Goal: Task Accomplishment & Management: Manage account settings

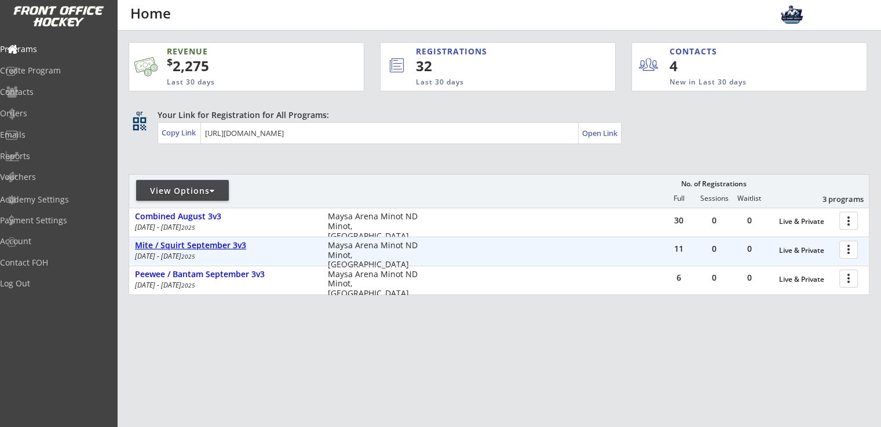
click at [185, 250] on div "Mite / Squirt September 3v3" at bounding box center [225, 246] width 181 height 10
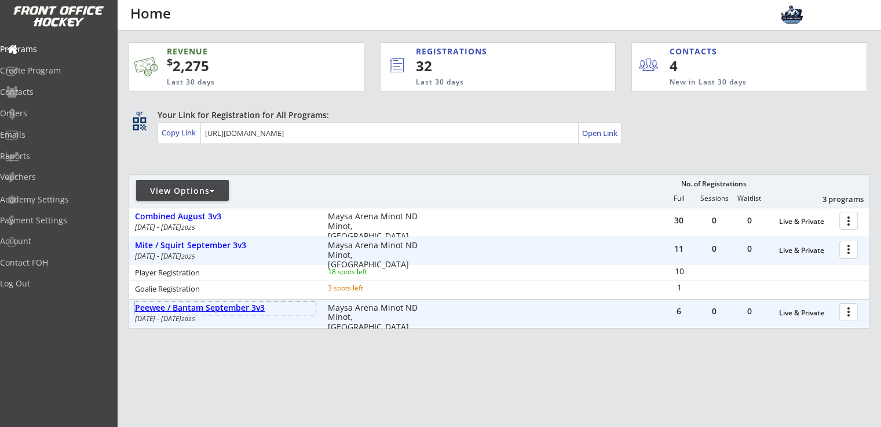
click at [200, 310] on div "Peewee / Bantam September 3v3" at bounding box center [225, 308] width 181 height 10
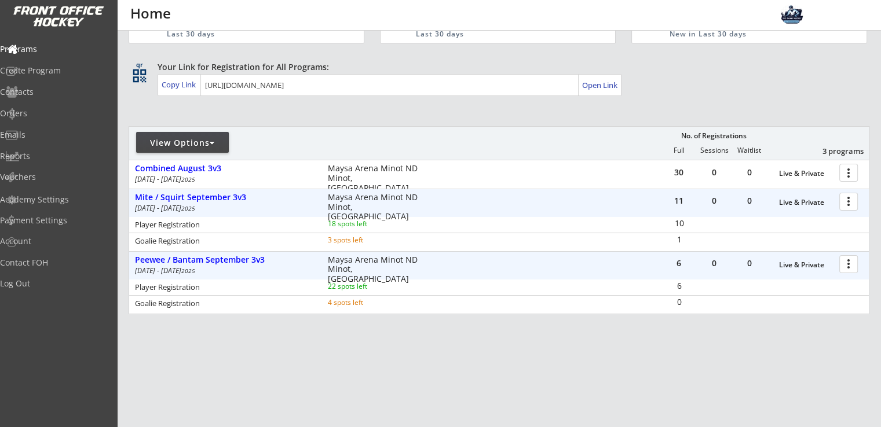
scroll to position [68, 0]
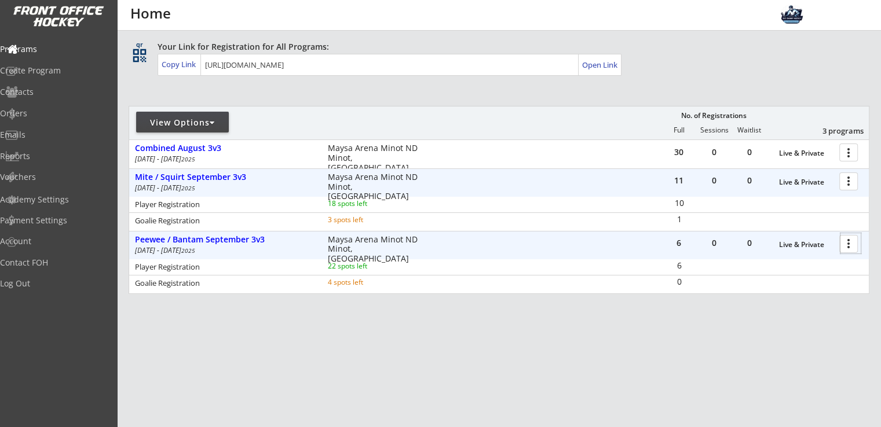
click at [848, 246] on div at bounding box center [850, 243] width 20 height 20
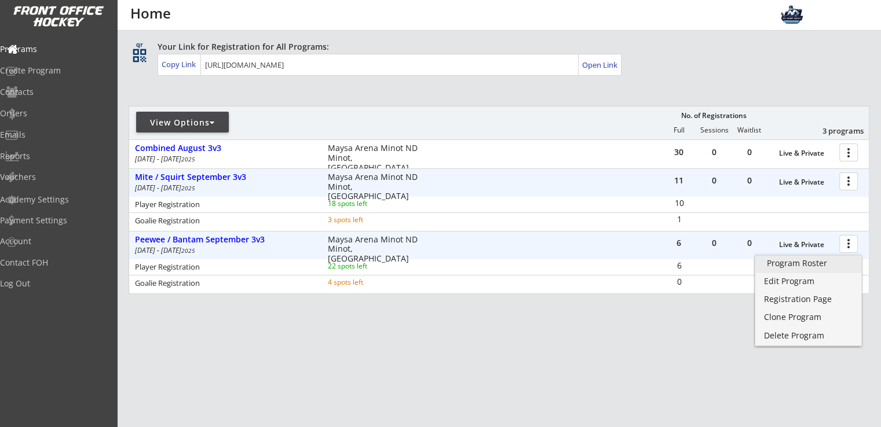
click at [783, 266] on div "Program Roster" at bounding box center [808, 263] width 83 height 8
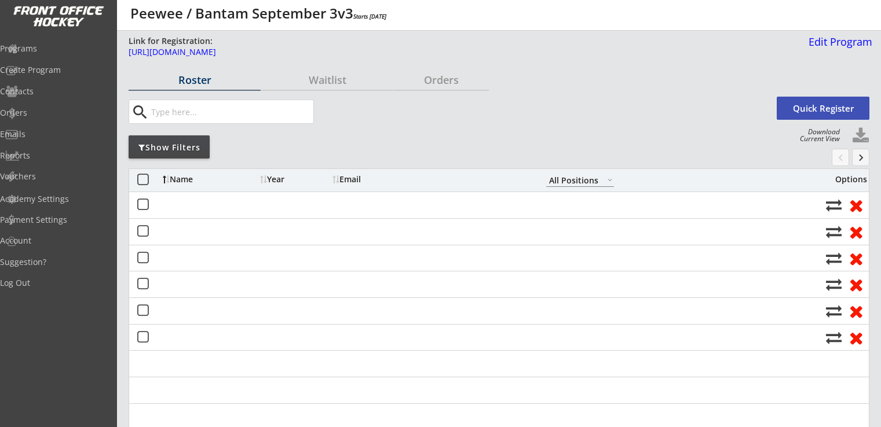
select select ""All Positions""
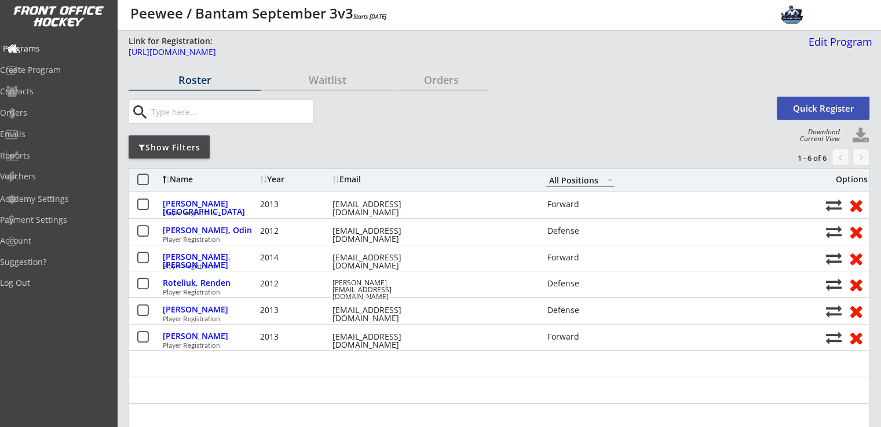
click at [53, 52] on div "Programs" at bounding box center [55, 49] width 104 height 8
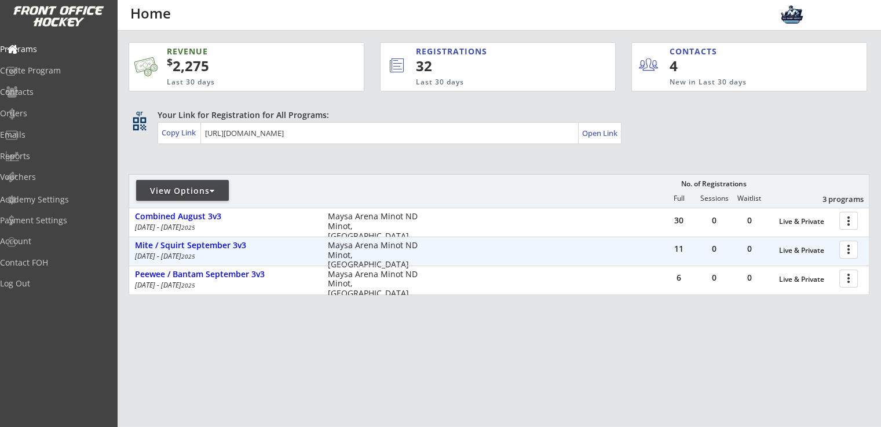
click at [848, 253] on div at bounding box center [850, 249] width 20 height 20
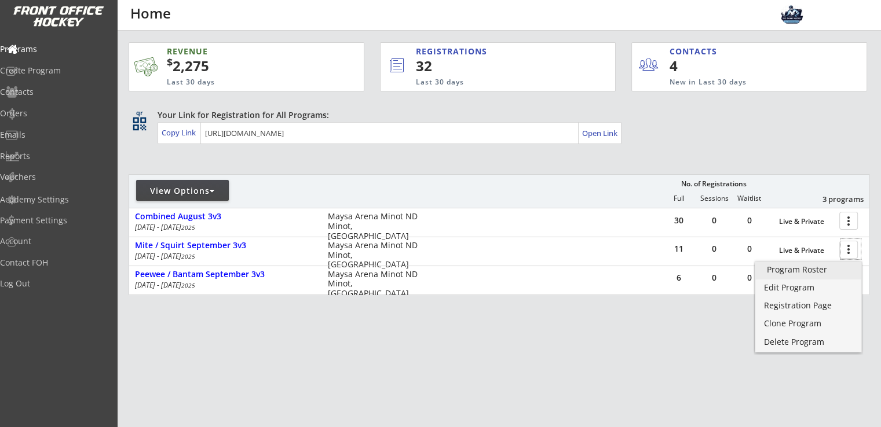
click at [783, 271] on div "Program Roster" at bounding box center [808, 270] width 83 height 8
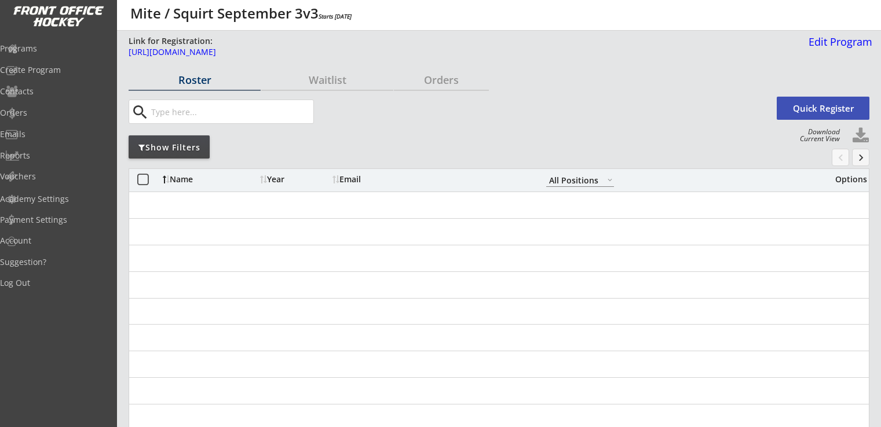
select select ""All Positions""
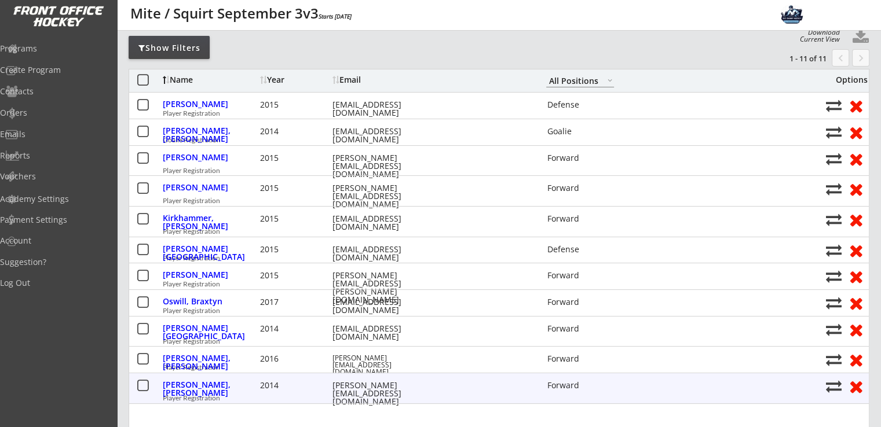
scroll to position [77, 0]
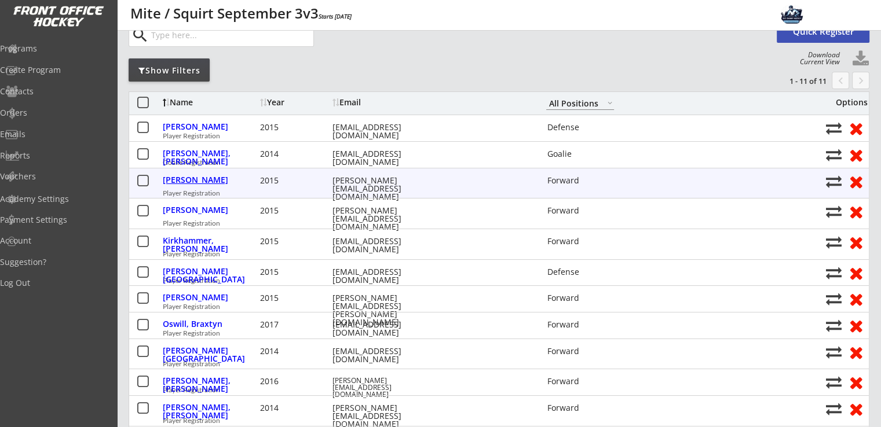
click at [206, 179] on div "[PERSON_NAME]" at bounding box center [210, 180] width 94 height 8
select select ""Forward""
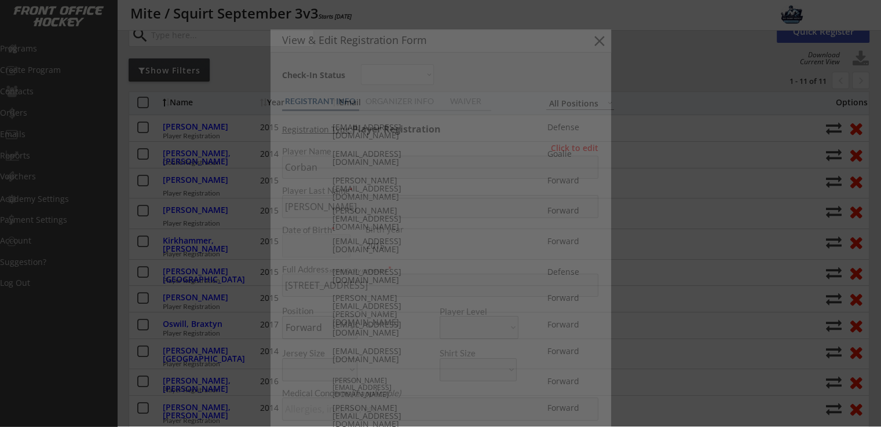
type input "[DEMOGRAPHIC_DATA]"
select select ""PLACEHOLDER_1427118222253""
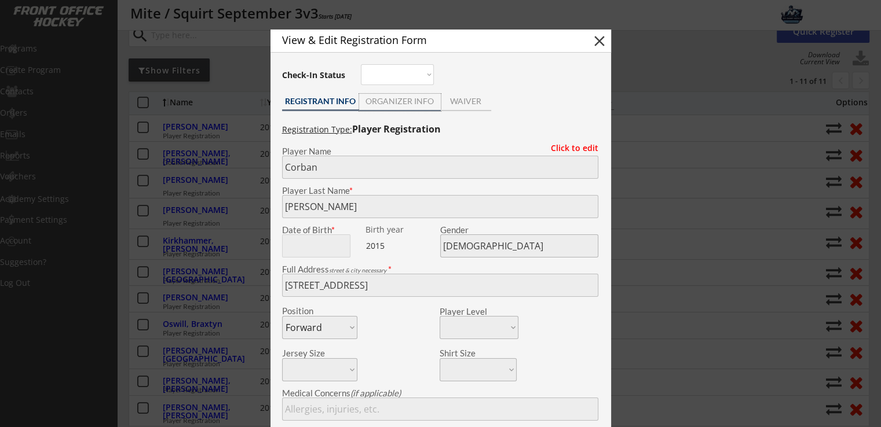
click at [413, 108] on div "ORGANIZER INFO" at bounding box center [400, 102] width 82 height 17
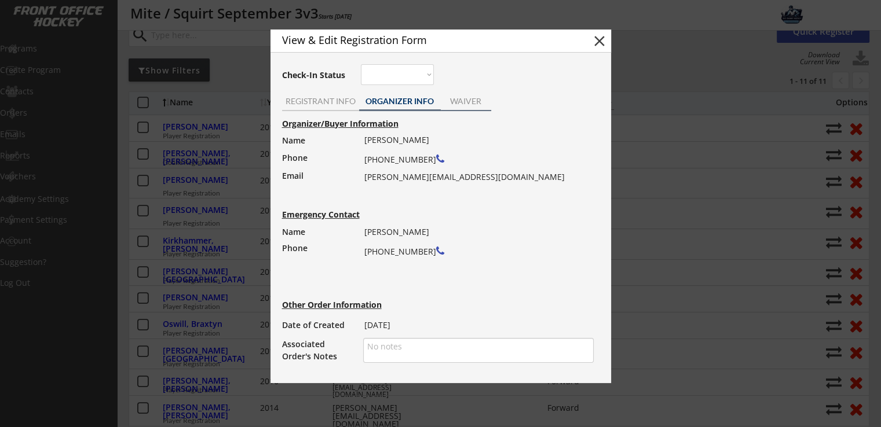
click at [470, 100] on div "WAIVER" at bounding box center [466, 101] width 50 height 8
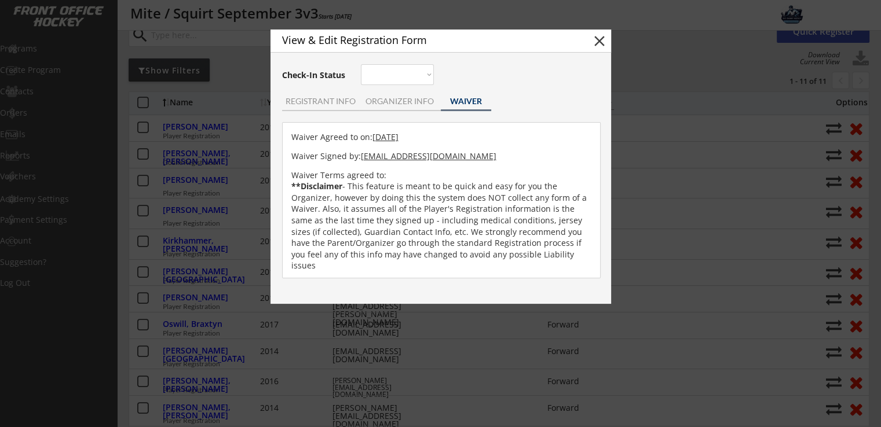
click at [602, 39] on button "close" at bounding box center [599, 40] width 17 height 17
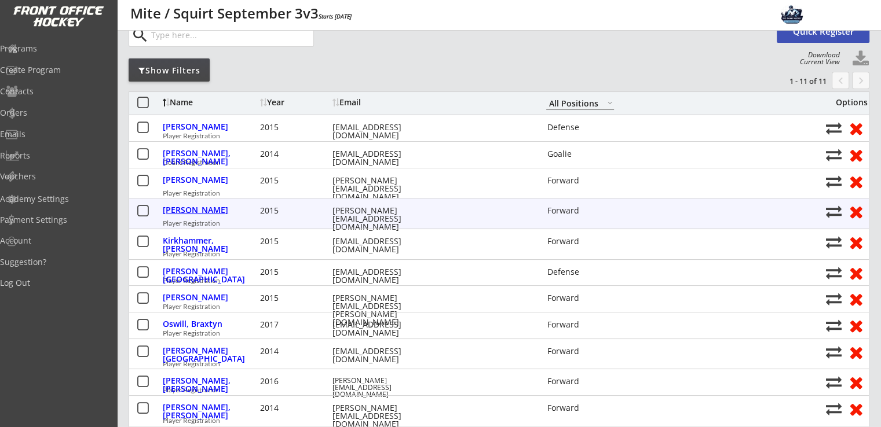
click at [202, 209] on div "Johnson, Corban" at bounding box center [210, 210] width 94 height 8
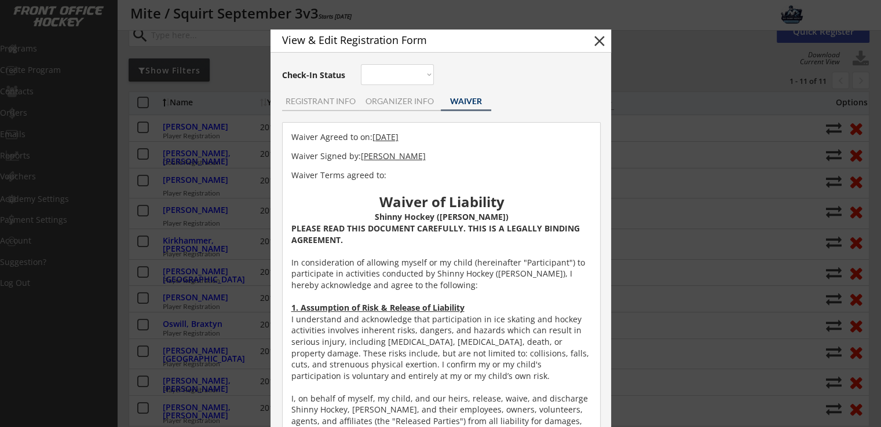
click at [330, 103] on div "REGISTRANT INFO" at bounding box center [320, 101] width 77 height 8
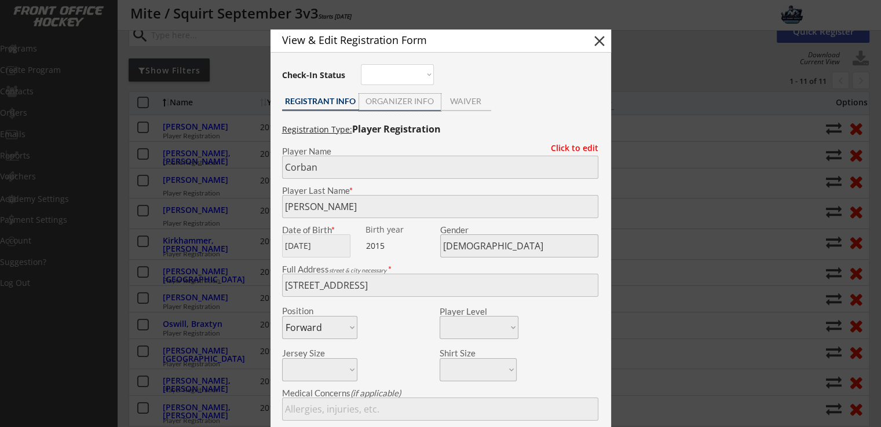
click at [396, 103] on div "ORGANIZER INFO" at bounding box center [400, 101] width 82 height 8
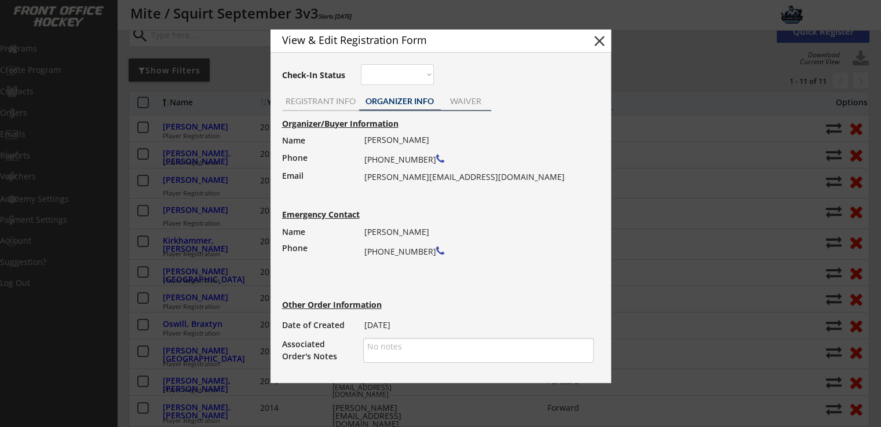
click at [456, 100] on div "WAIVER" at bounding box center [466, 101] width 50 height 8
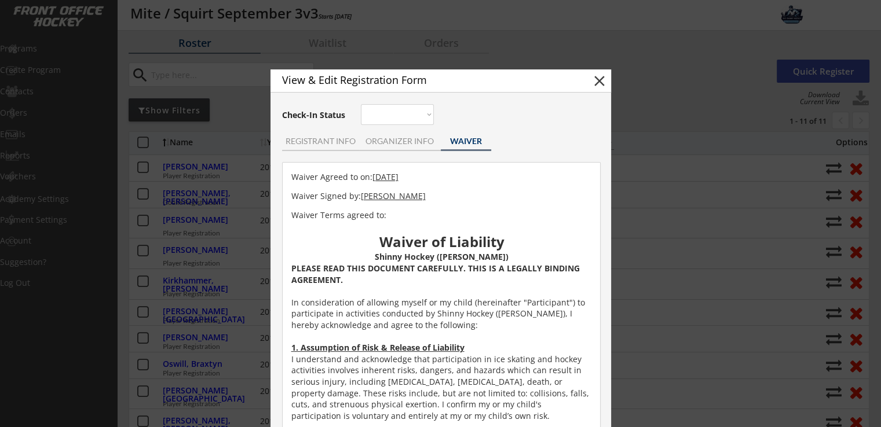
scroll to position [0, 0]
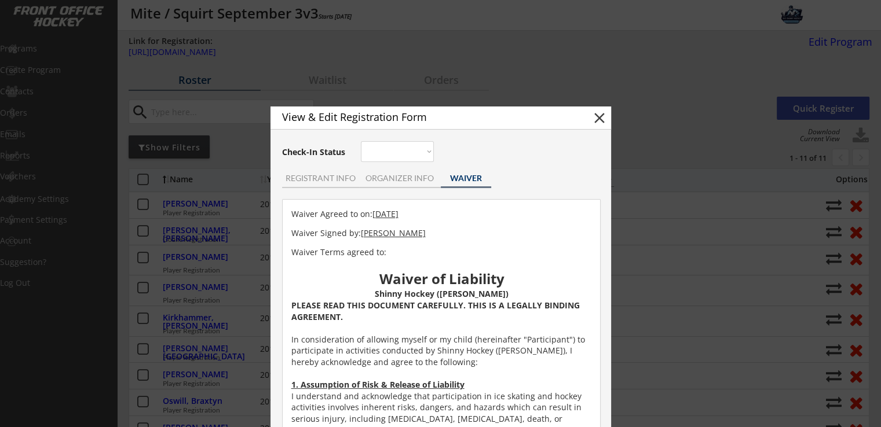
click at [599, 119] on button "close" at bounding box center [599, 117] width 17 height 17
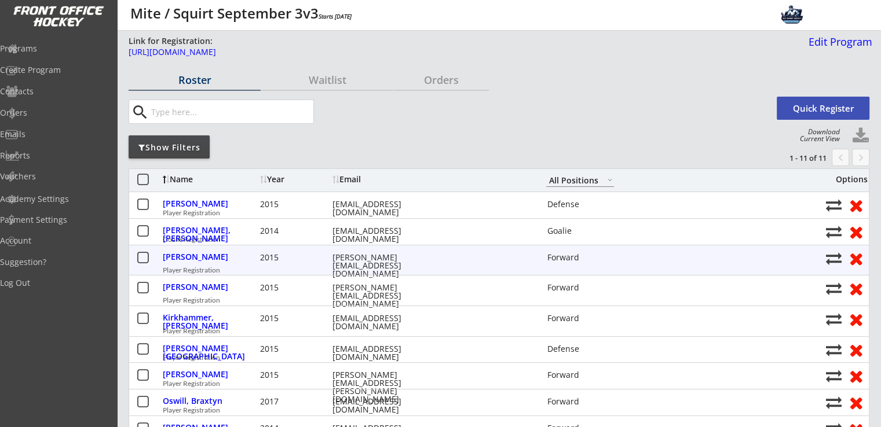
click at [855, 258] on button at bounding box center [855, 259] width 21 height 18
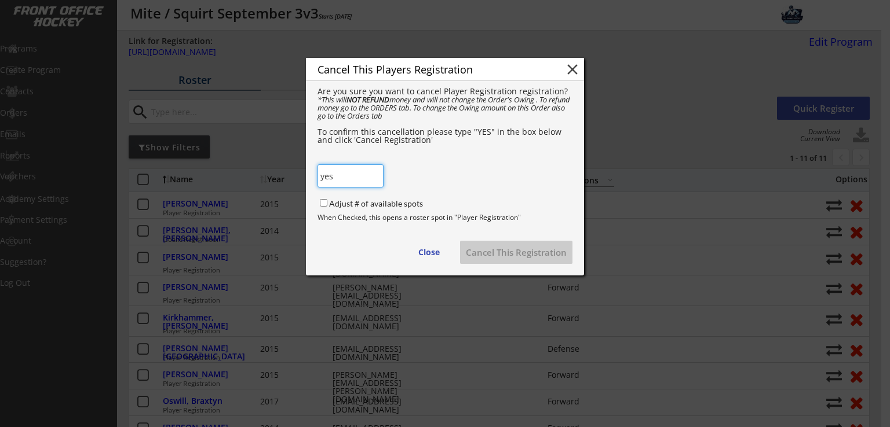
type input "yes"
click at [323, 198] on div "Adjust # of available spots" at bounding box center [393, 205] width 153 height 16
click at [321, 200] on input "Adjust # of available spots" at bounding box center [324, 203] width 8 height 8
checkbox input "true"
click at [343, 171] on input "input" at bounding box center [350, 175] width 66 height 23
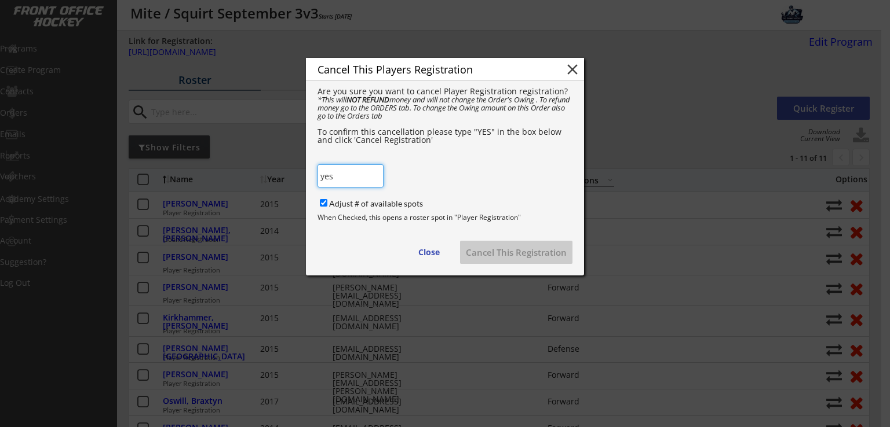
click at [343, 172] on input "input" at bounding box center [350, 175] width 66 height 23
type input "YES"
click at [497, 180] on div "Cancel This Players Registration close Are you sure you want to cancel Player R…" at bounding box center [445, 167] width 278 height 218
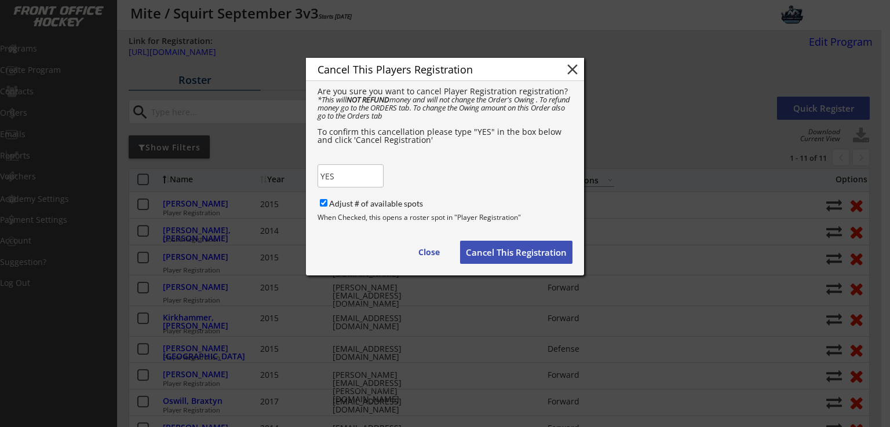
click at [496, 257] on button "Cancel This Registration" at bounding box center [516, 252] width 112 height 23
checkbox input "false"
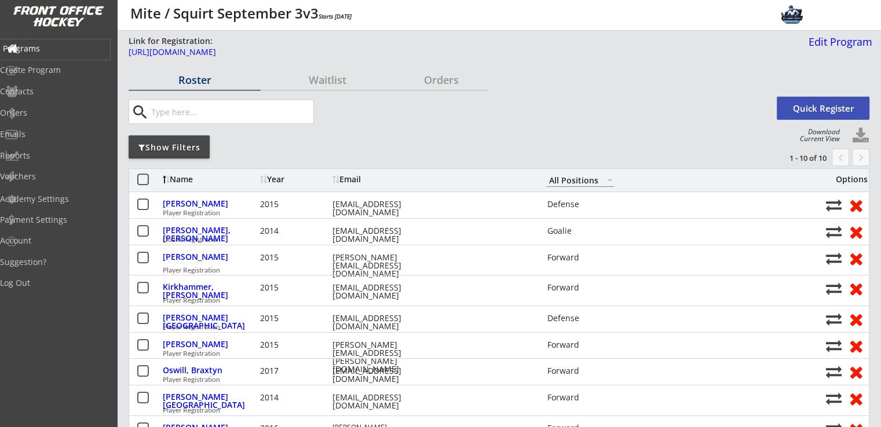
click at [46, 40] on div "Programs" at bounding box center [55, 49] width 110 height 20
